Goal: Transaction & Acquisition: Purchase product/service

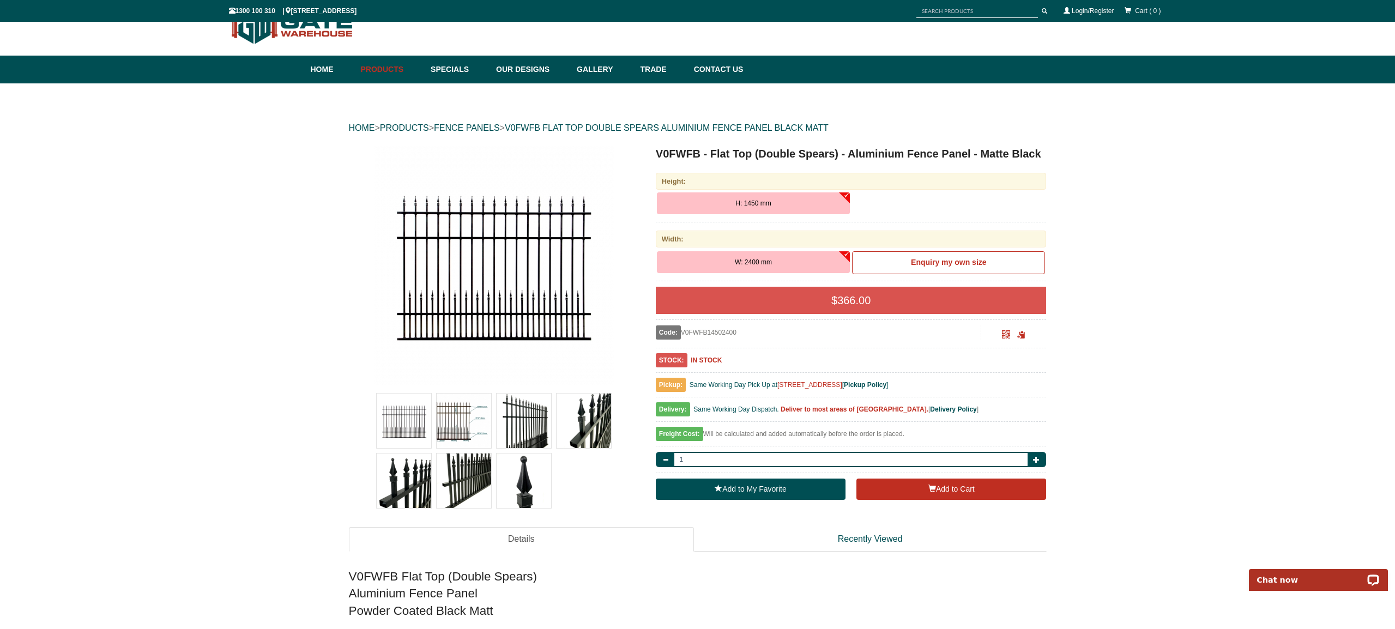
click at [801, 212] on button "H: 1450 mm" at bounding box center [753, 203] width 193 height 22
click at [500, 132] on link "FENCE PANELS" at bounding box center [467, 127] width 66 height 9
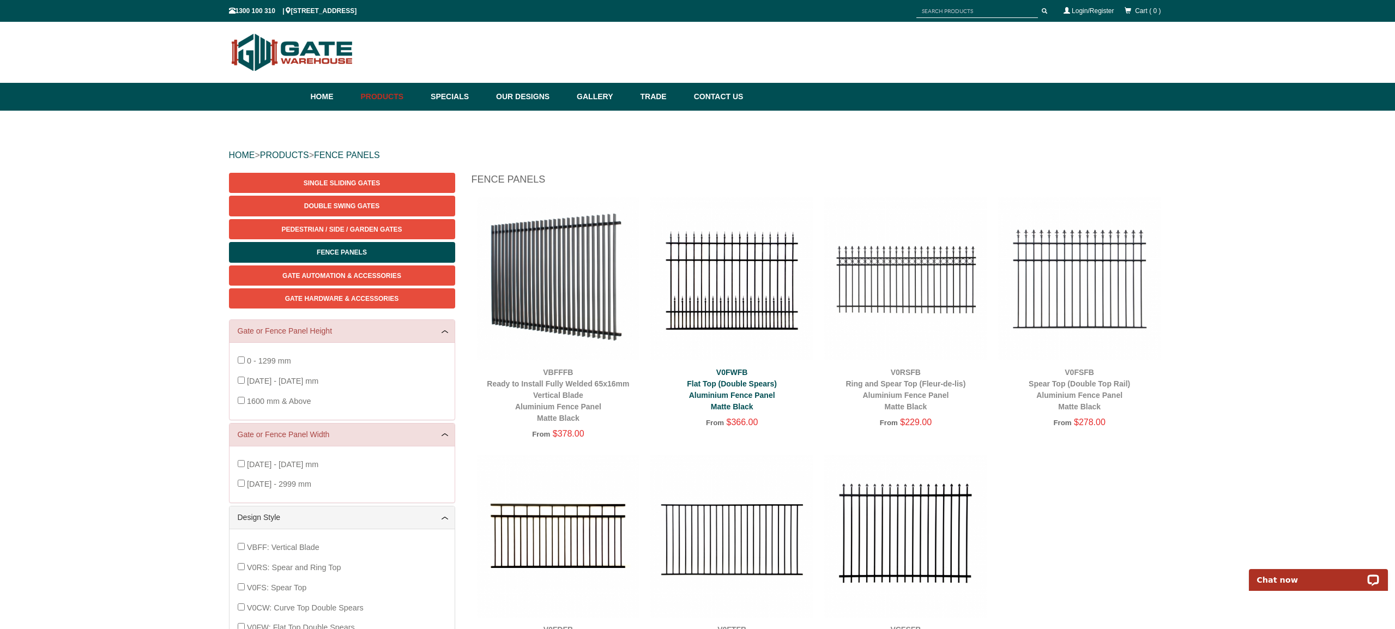
click at [740, 401] on link "V0FWFB Flat Top (Double Spears) Aluminium Fence Panel Matte Black" at bounding box center [732, 389] width 90 height 43
